Goal: Task Accomplishment & Management: Complete application form

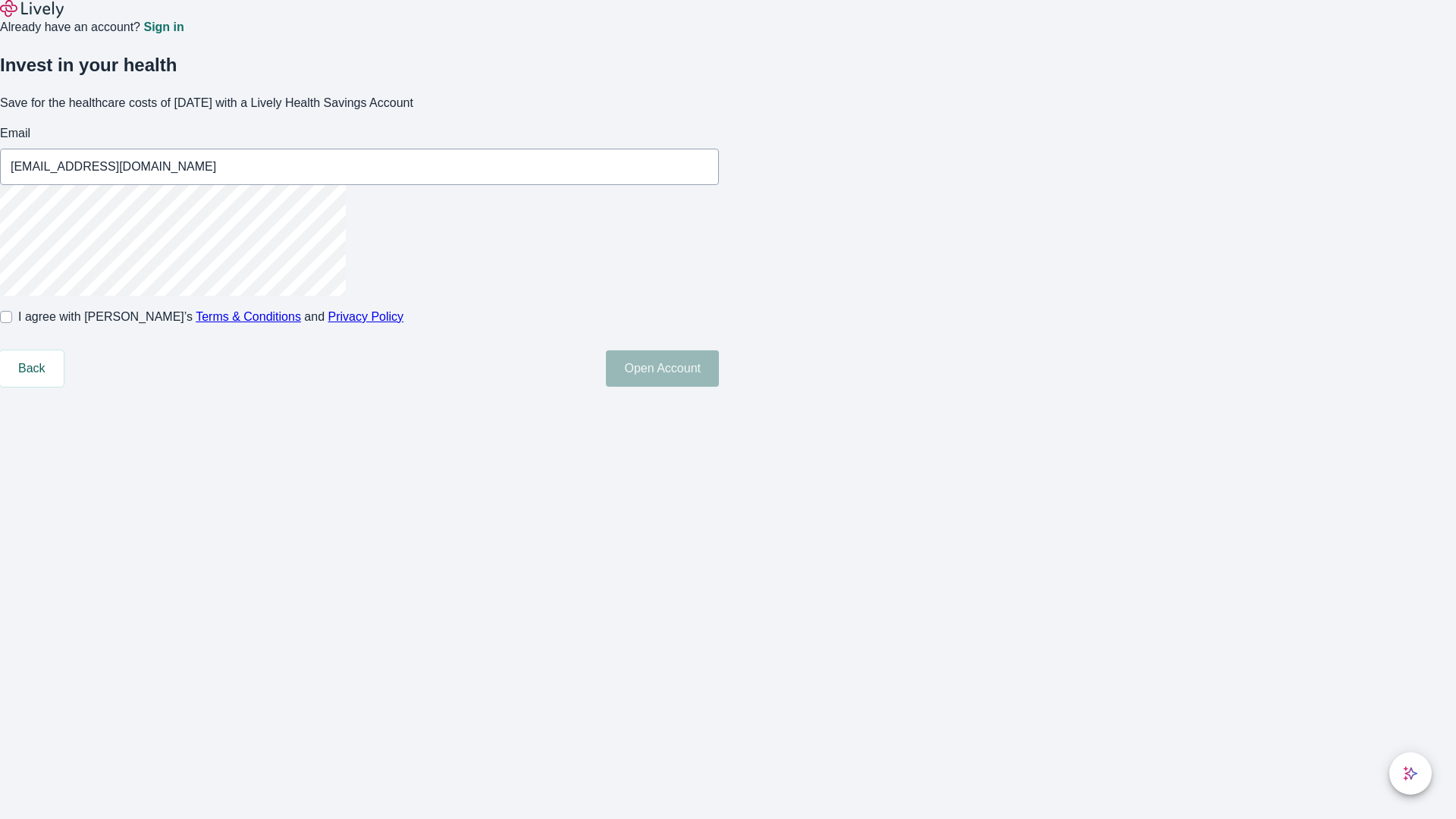
click at [12, 323] on input "I agree with Lively’s Terms & Conditions and Privacy Policy" at bounding box center [6, 317] width 12 height 12
checkbox input "true"
click at [719, 387] on button "Open Account" at bounding box center [663, 369] width 113 height 37
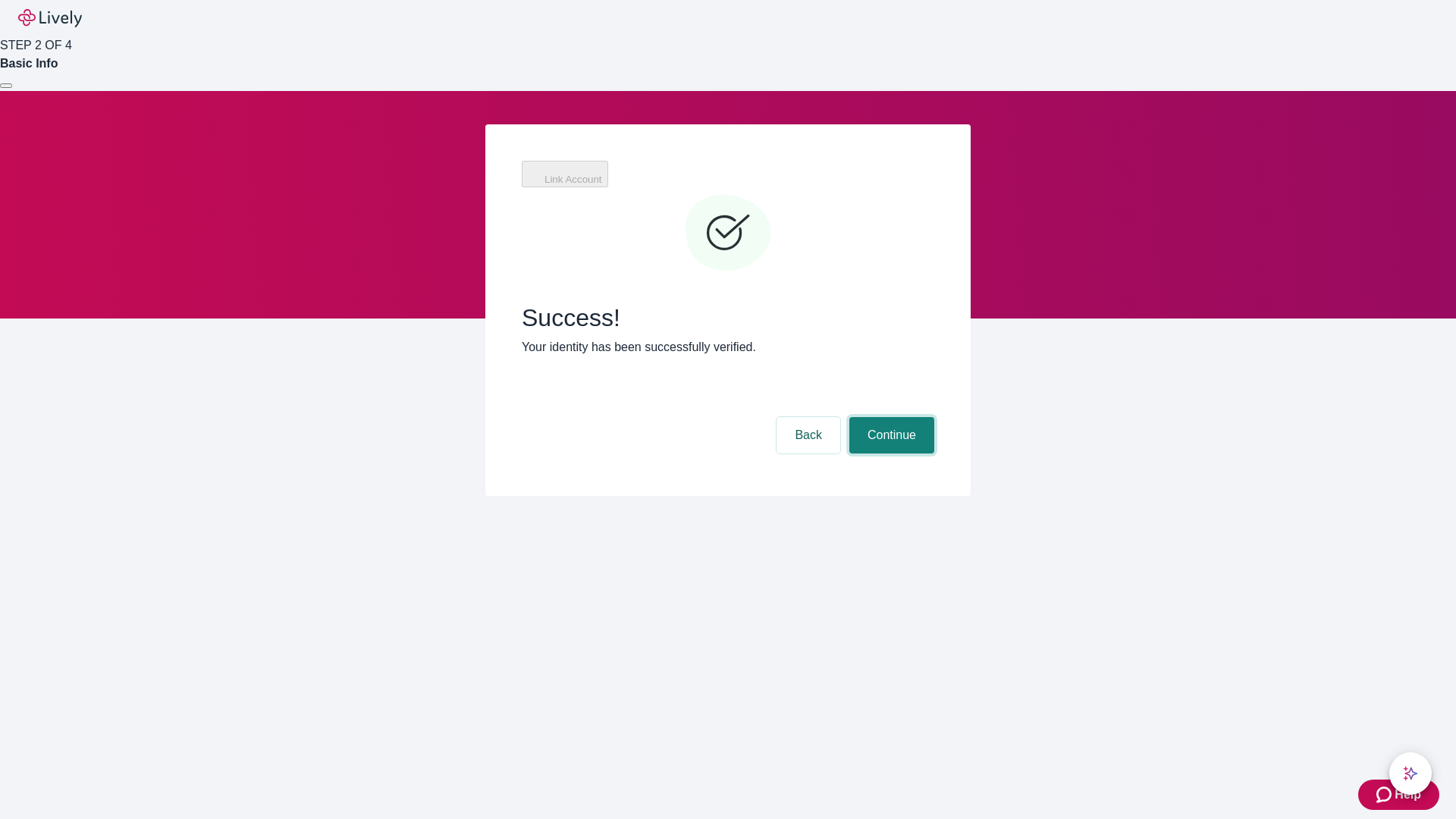
click at [890, 417] on button "Continue" at bounding box center [891, 436] width 85 height 37
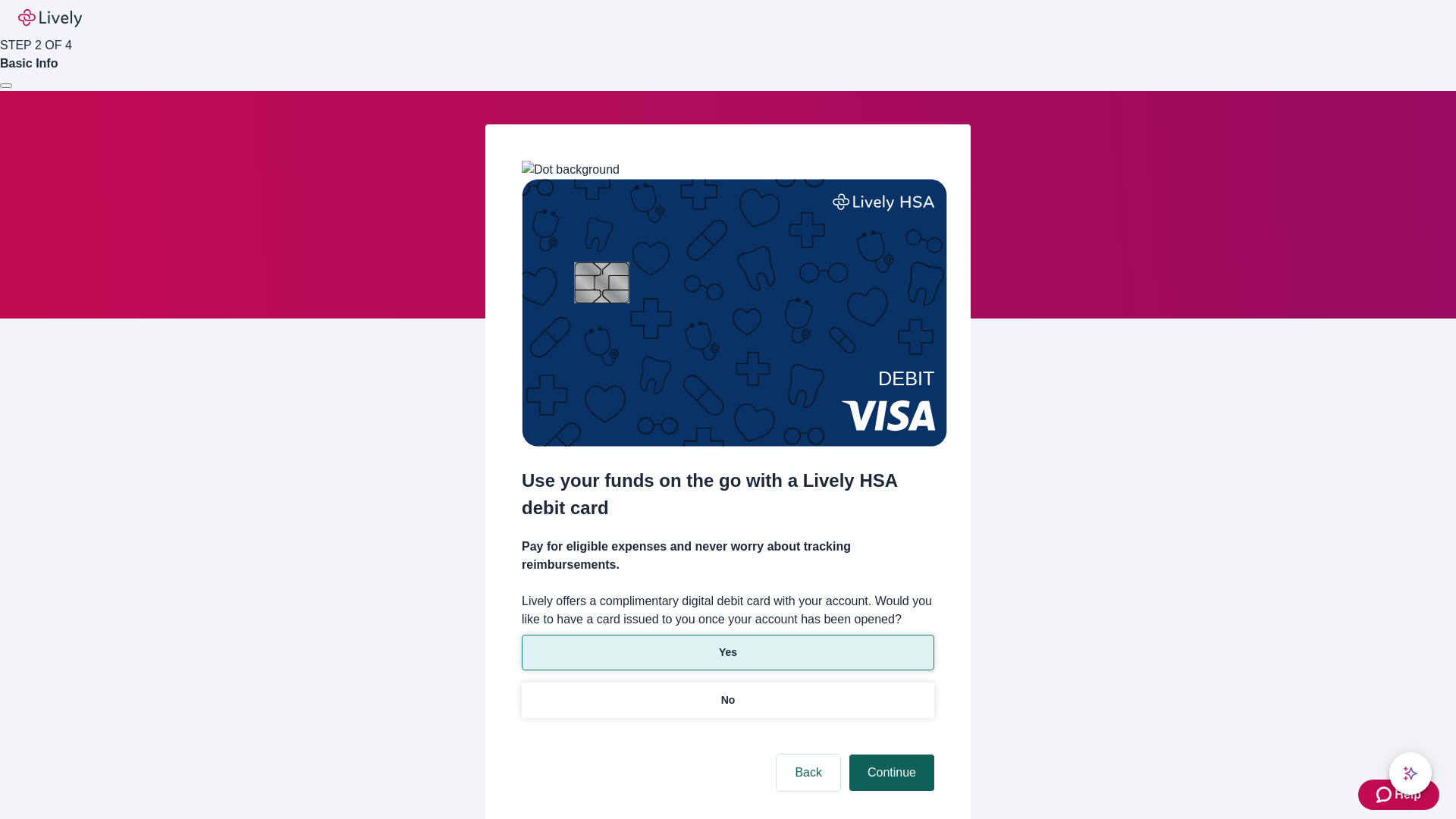
click at [728, 645] on p "Yes" at bounding box center [728, 653] width 18 height 16
click at [890, 755] on button "Continue" at bounding box center [891, 773] width 85 height 37
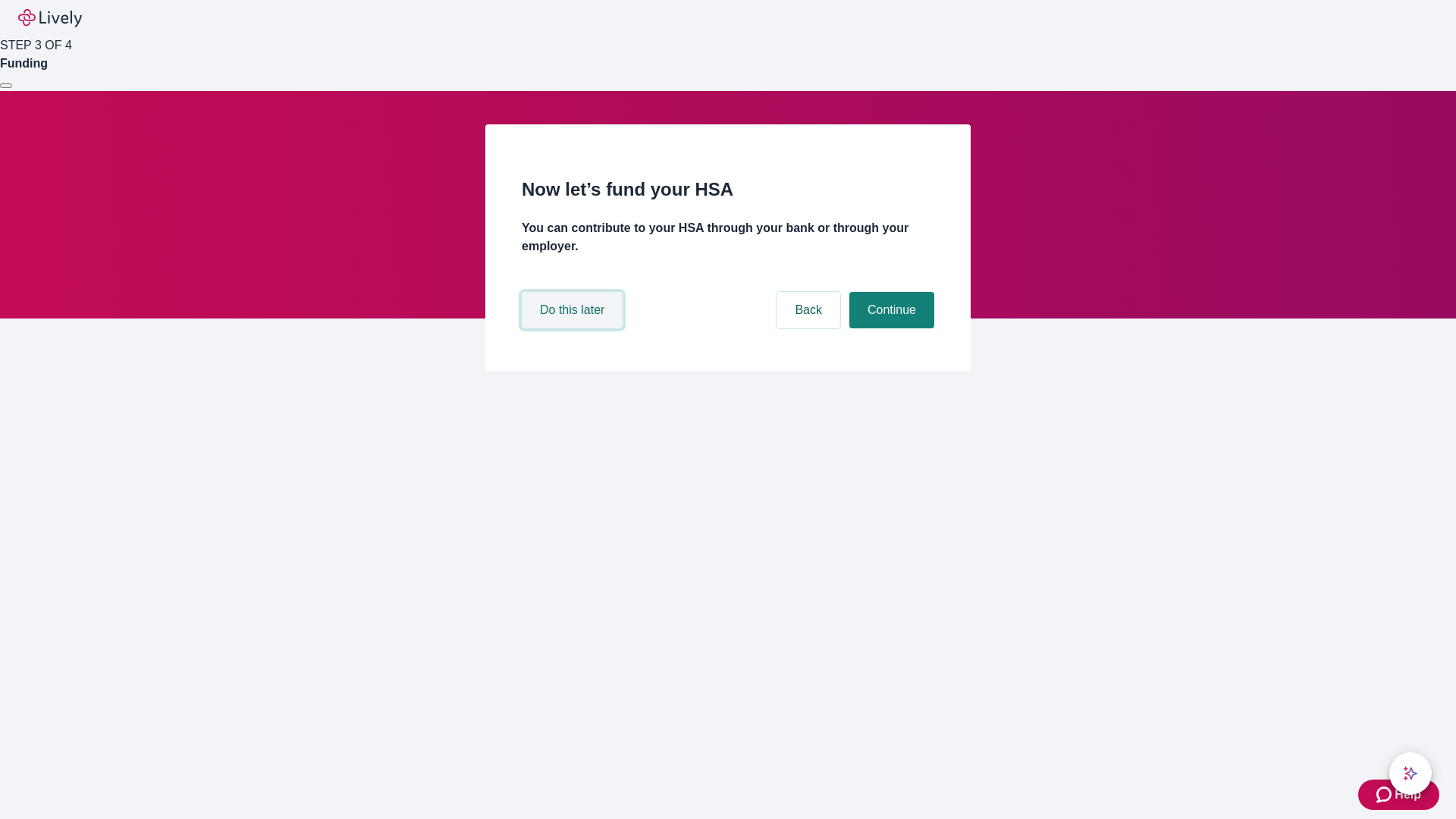
click at [574, 328] on button "Do this later" at bounding box center [572, 310] width 101 height 37
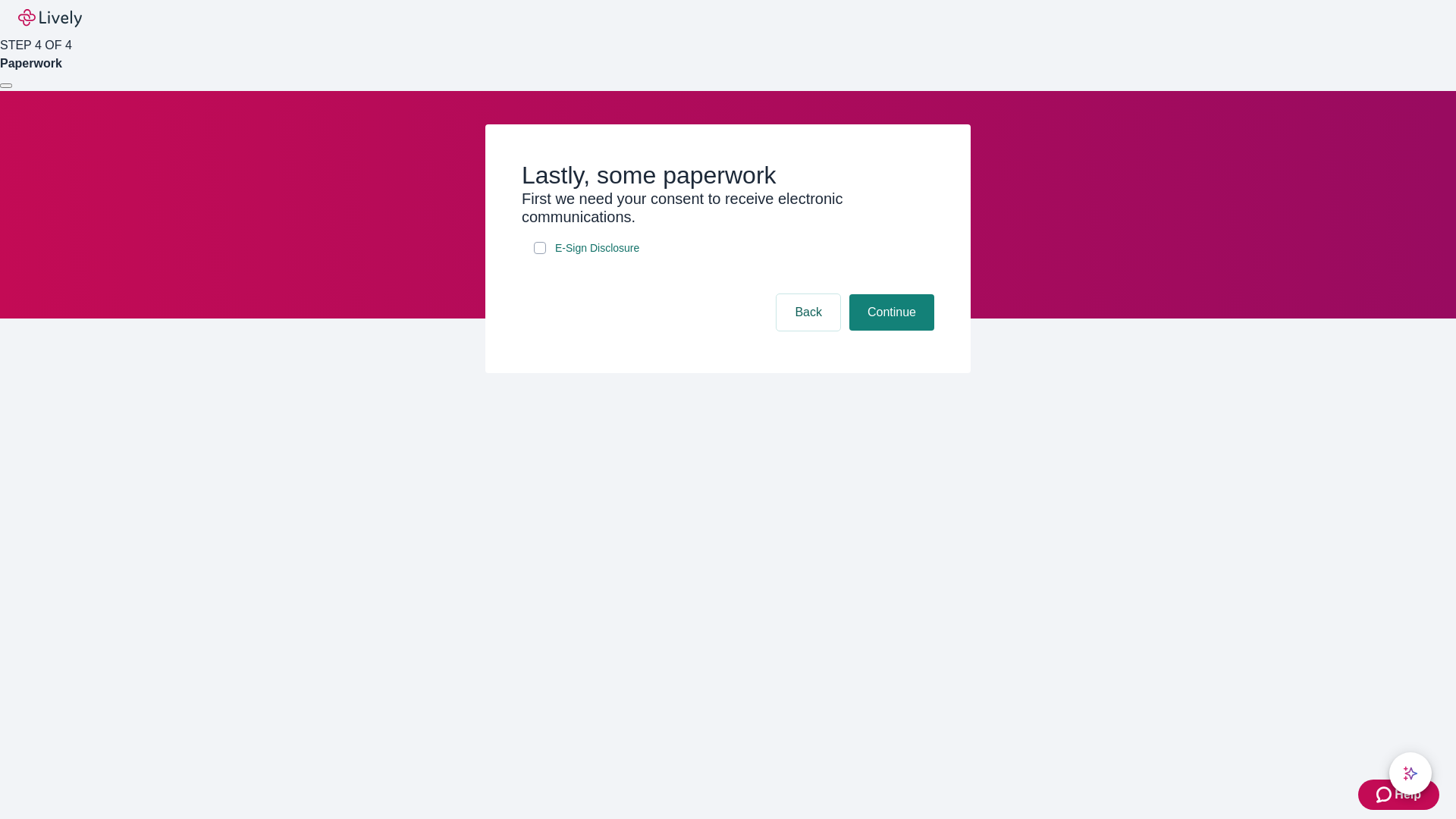
click at [540, 254] on input "E-Sign Disclosure" at bounding box center [540, 248] width 12 height 12
checkbox input "true"
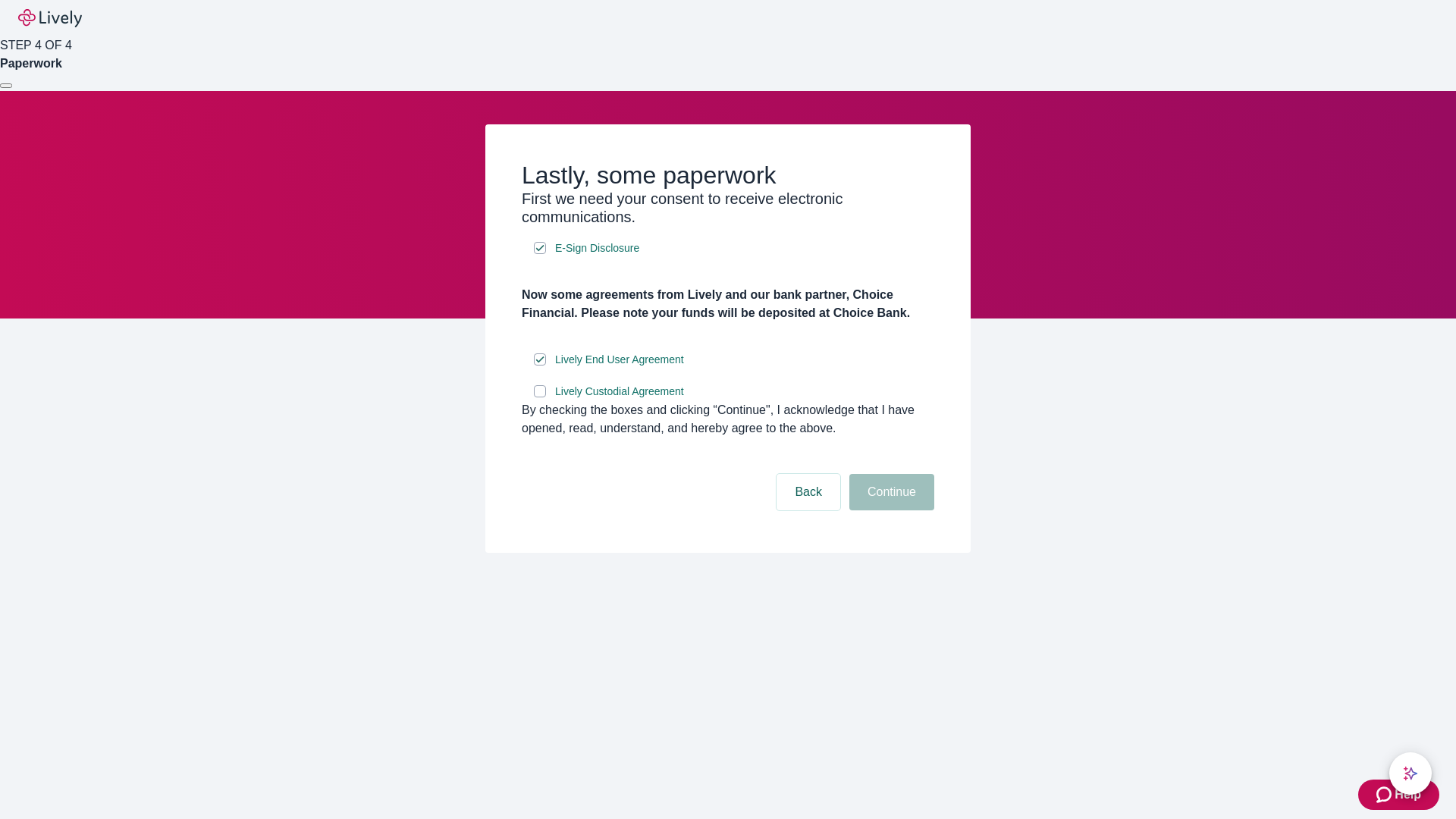
click at [540, 397] on input "Lively Custodial Agreement" at bounding box center [540, 391] width 12 height 12
checkbox input "true"
click at [890, 511] on button "Continue" at bounding box center [891, 492] width 85 height 37
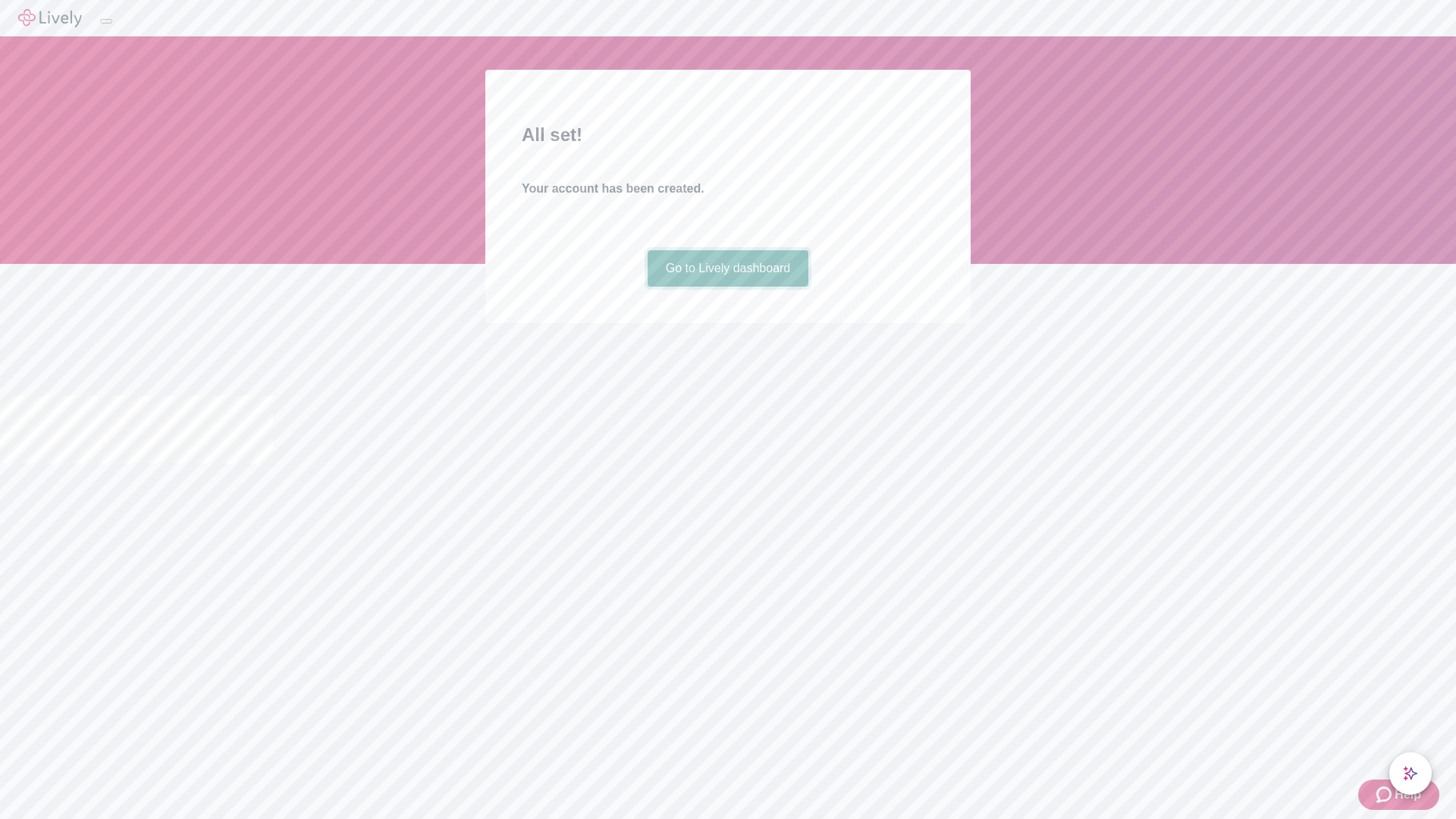
click at [728, 287] on link "Go to Lively dashboard" at bounding box center [728, 268] width 161 height 37
